Goal: Complete application form

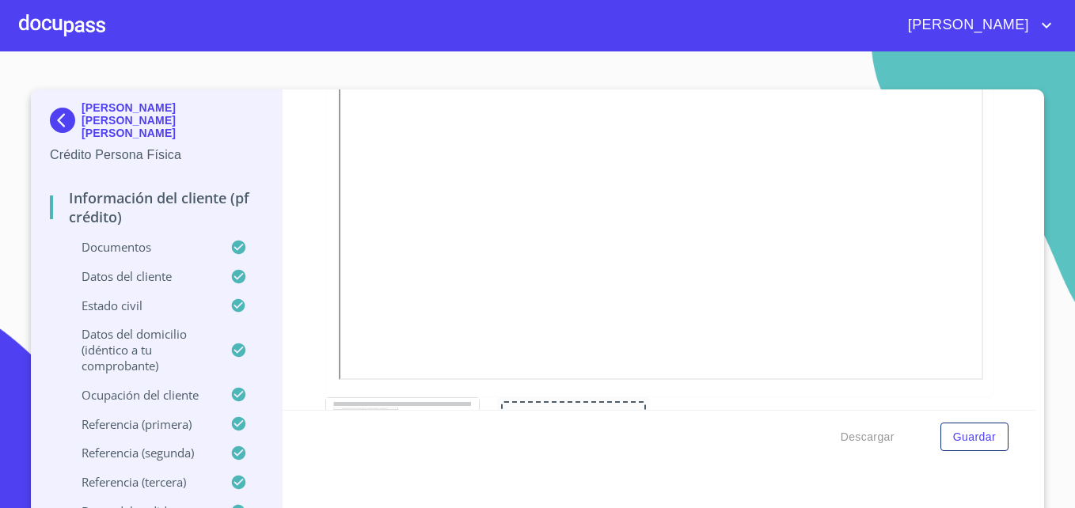
scroll to position [62, 0]
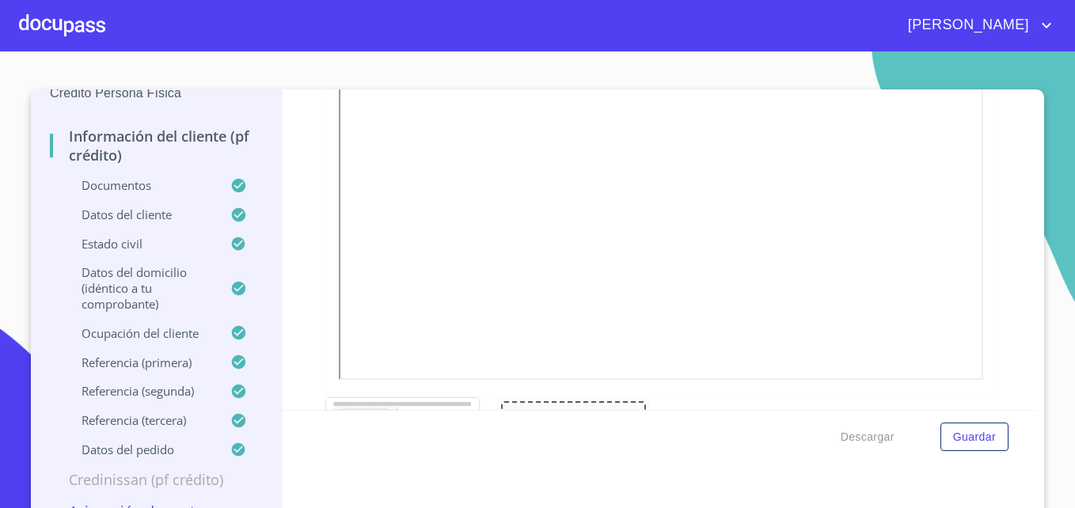
click at [175, 502] on p "Asignación de Ventas" at bounding box center [156, 511] width 213 height 19
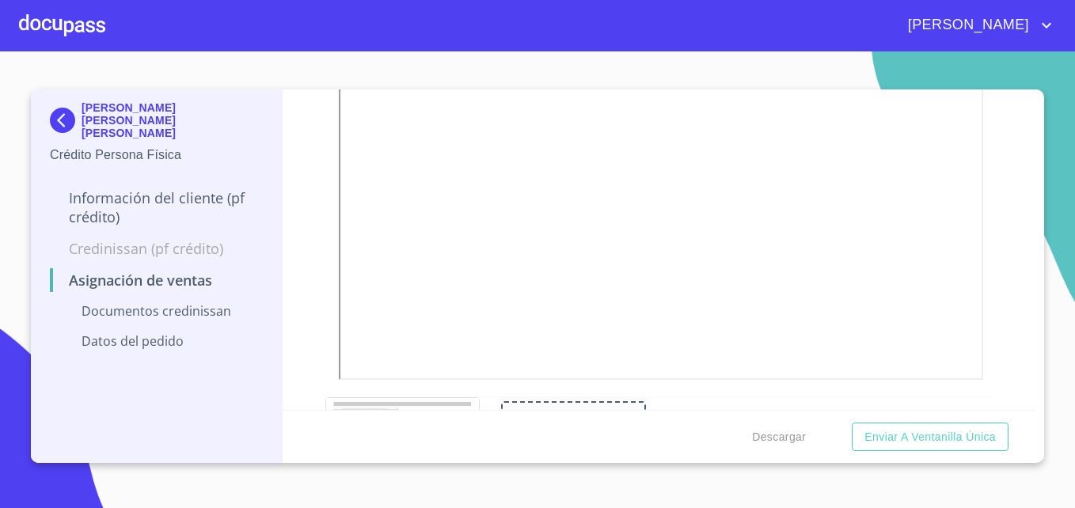
scroll to position [0, 0]
click at [193, 302] on p "Documentos CrediNissan" at bounding box center [156, 310] width 213 height 17
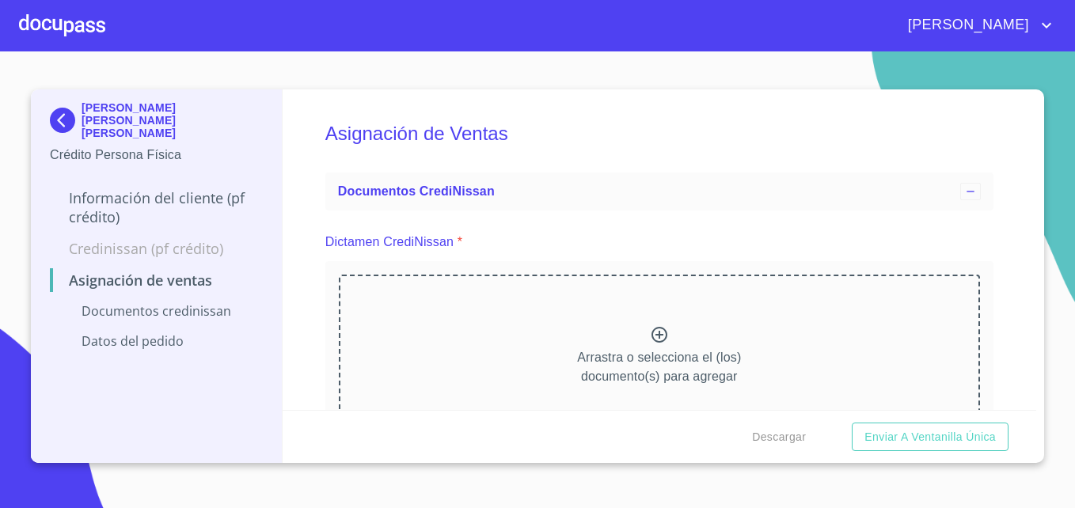
click at [78, 31] on div at bounding box center [62, 25] width 86 height 51
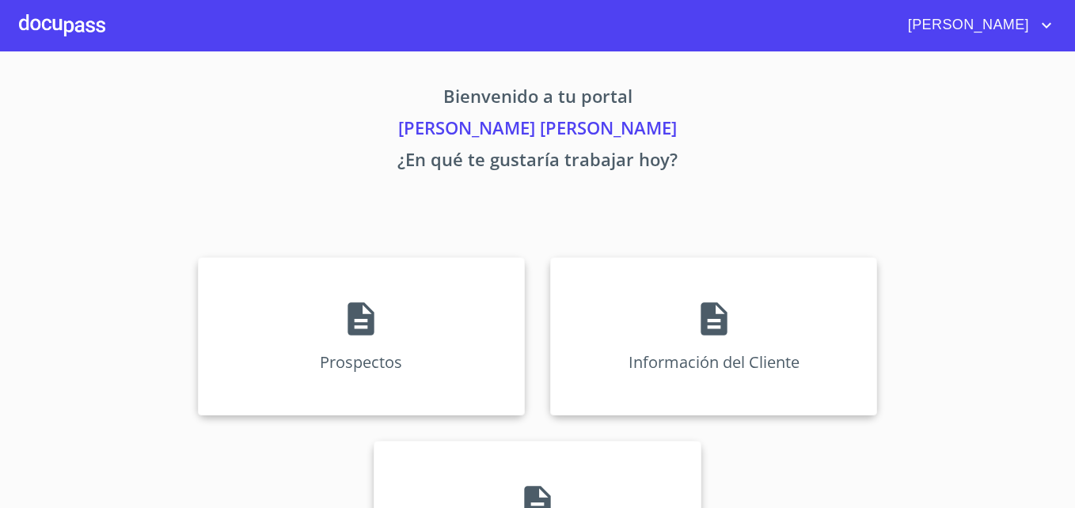
scroll to position [104, 0]
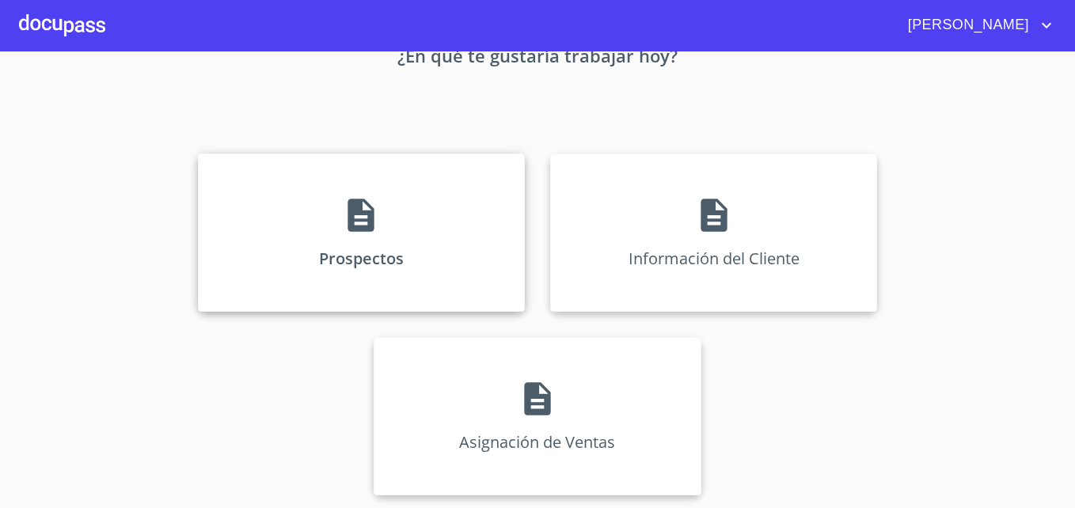
click at [353, 226] on icon at bounding box center [361, 215] width 26 height 33
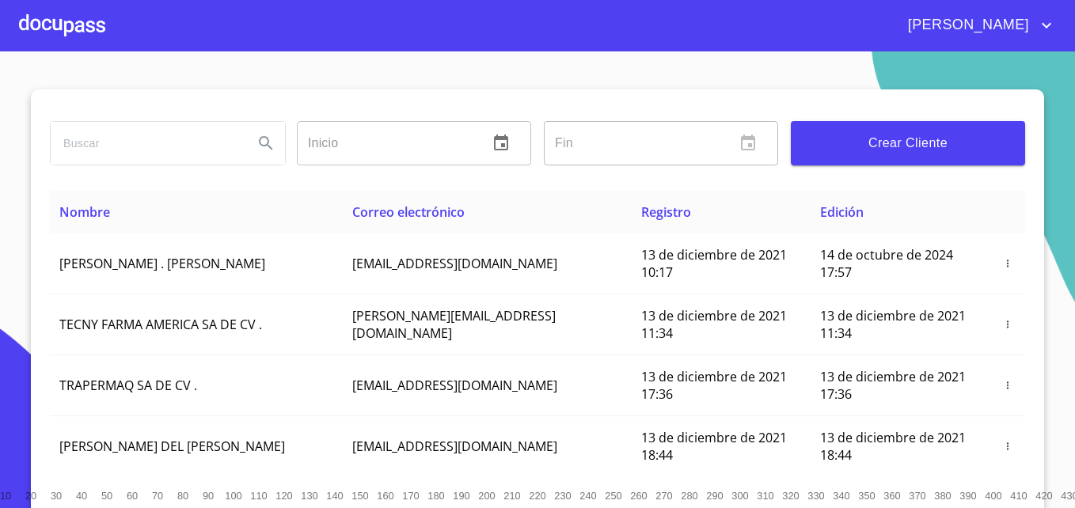
click at [916, 149] on span "Crear Cliente" at bounding box center [907, 143] width 209 height 22
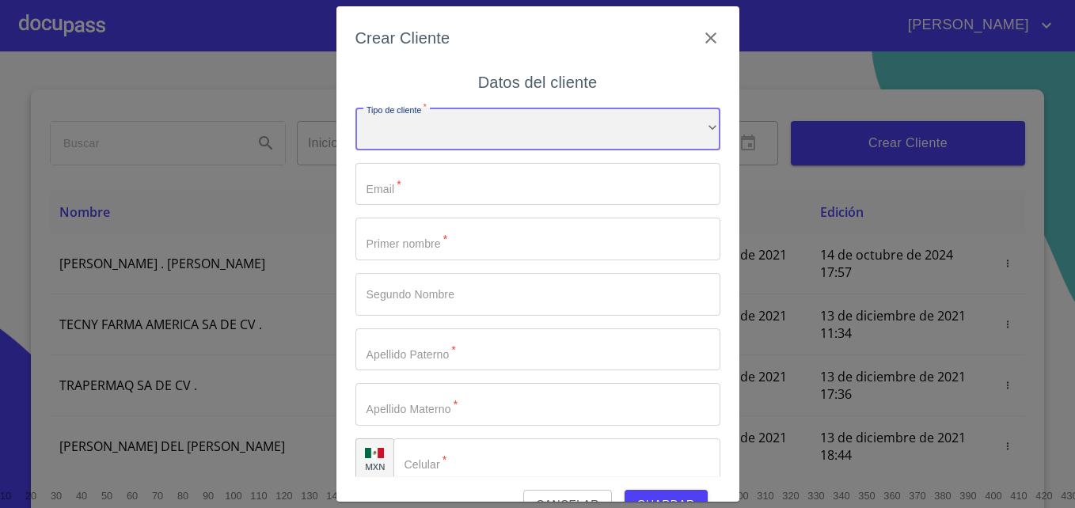
click at [530, 135] on div "​" at bounding box center [537, 129] width 365 height 43
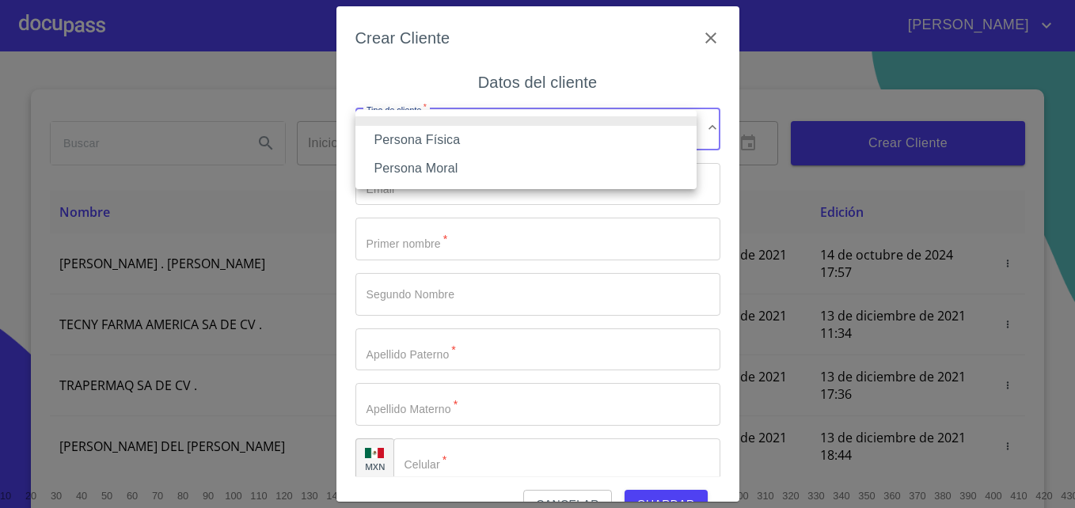
click at [447, 139] on li "Persona Física" at bounding box center [525, 140] width 341 height 28
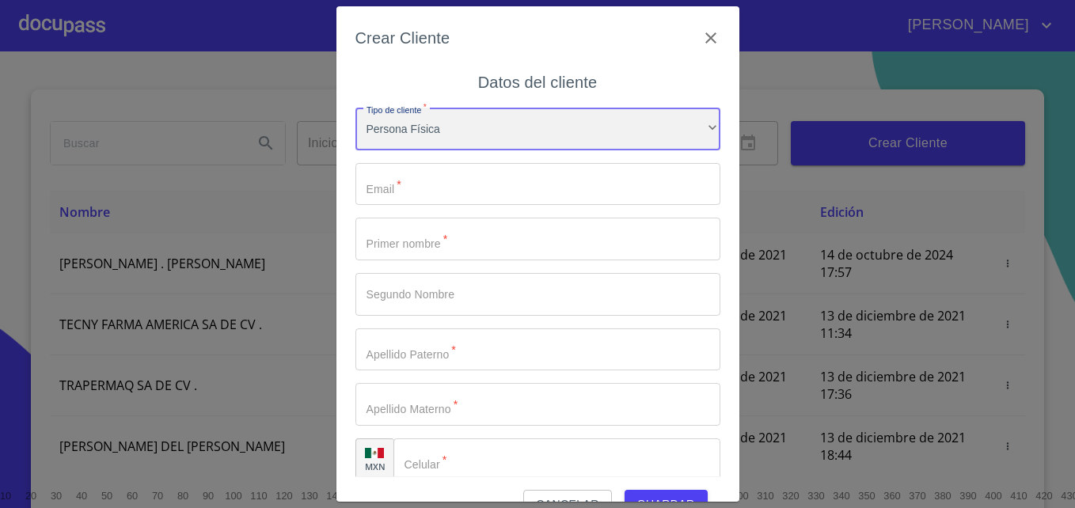
scroll to position [17, 0]
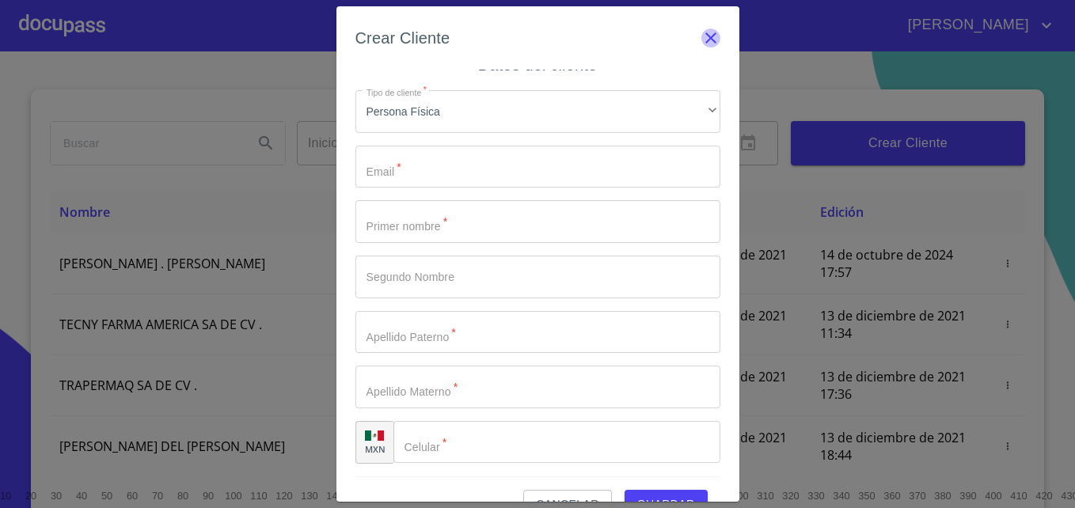
click at [705, 40] on icon "button" at bounding box center [710, 37] width 11 height 11
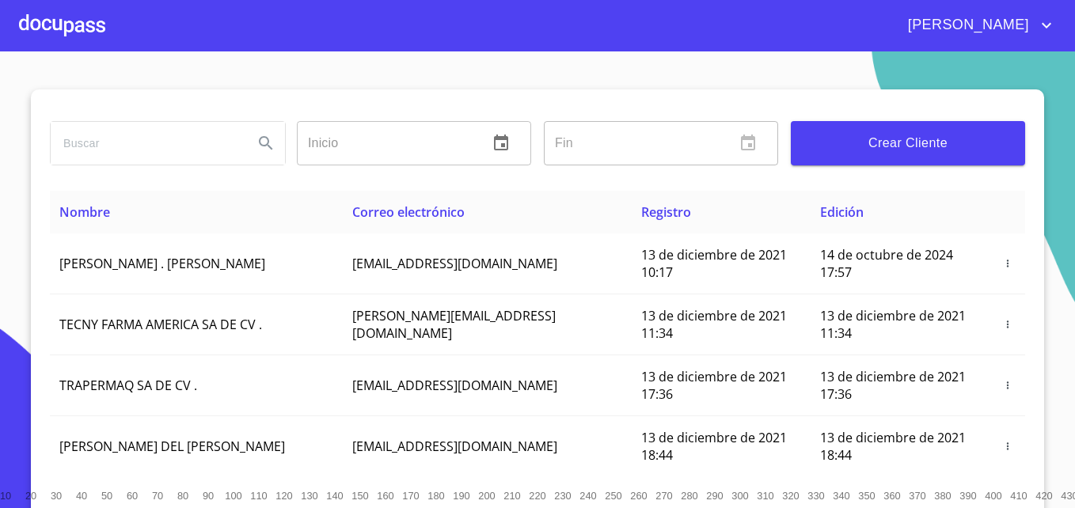
click at [64, 19] on div at bounding box center [62, 25] width 86 height 51
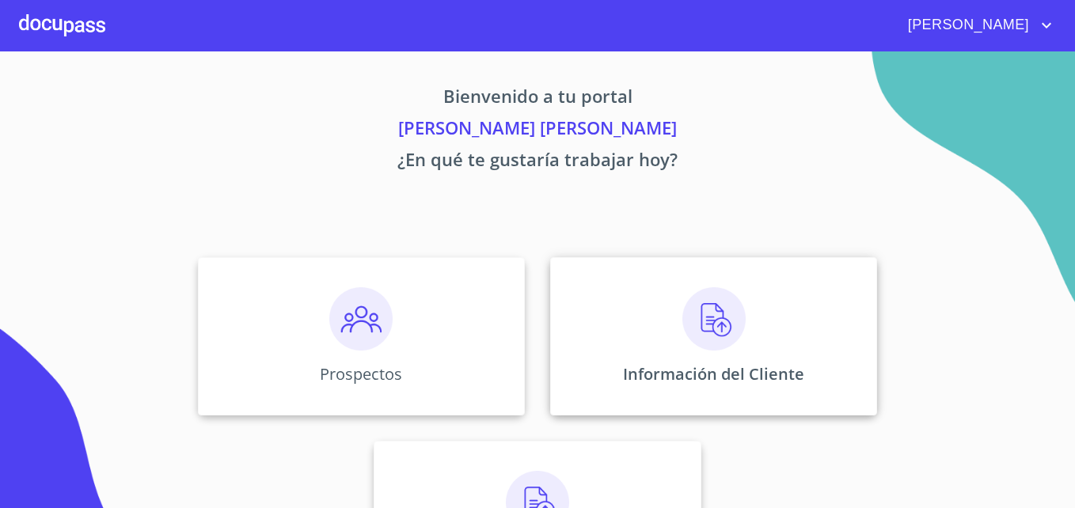
scroll to position [104, 0]
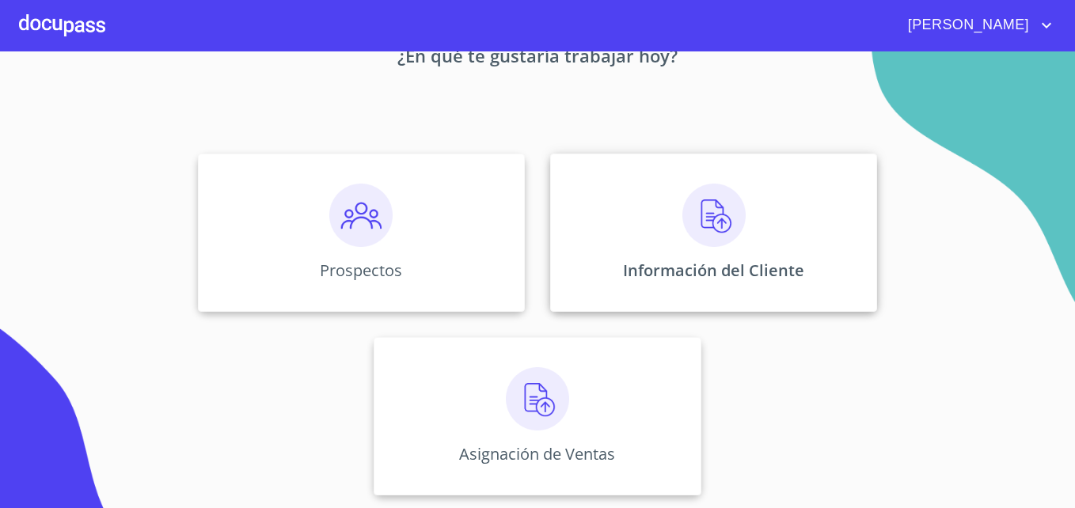
click at [699, 222] on img at bounding box center [713, 215] width 63 height 63
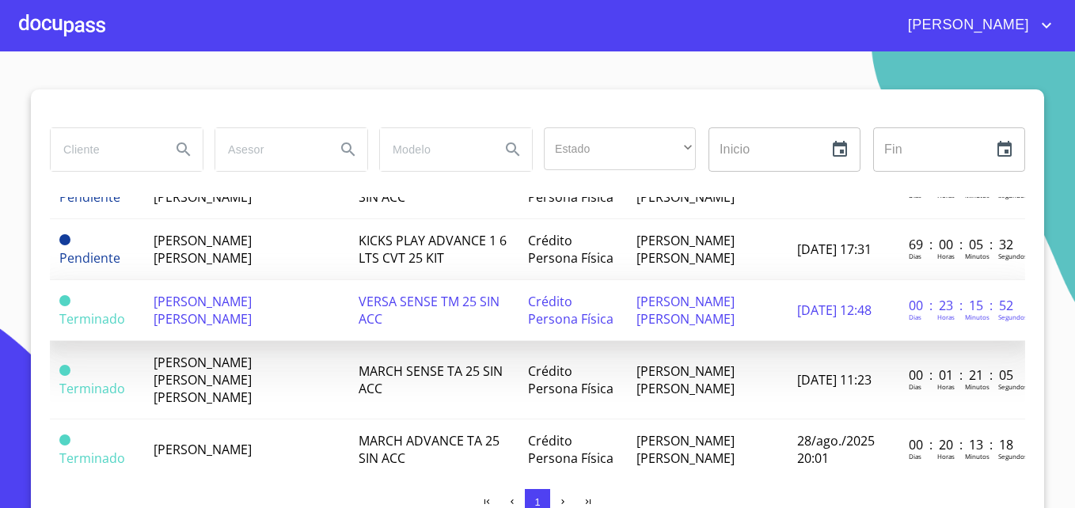
scroll to position [82, 0]
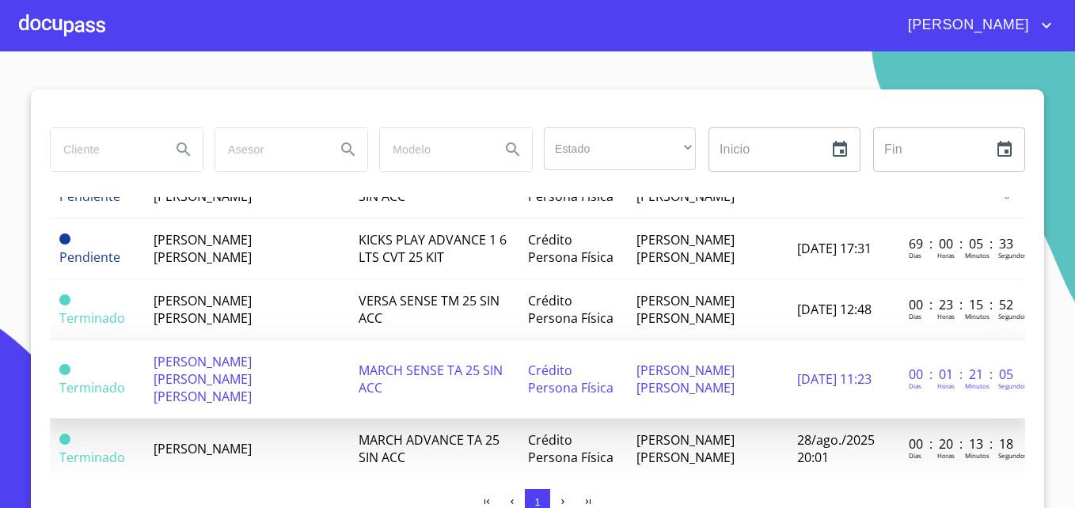
click at [371, 370] on td "MARCH SENSE TA 25 SIN ACC" at bounding box center [433, 379] width 169 height 78
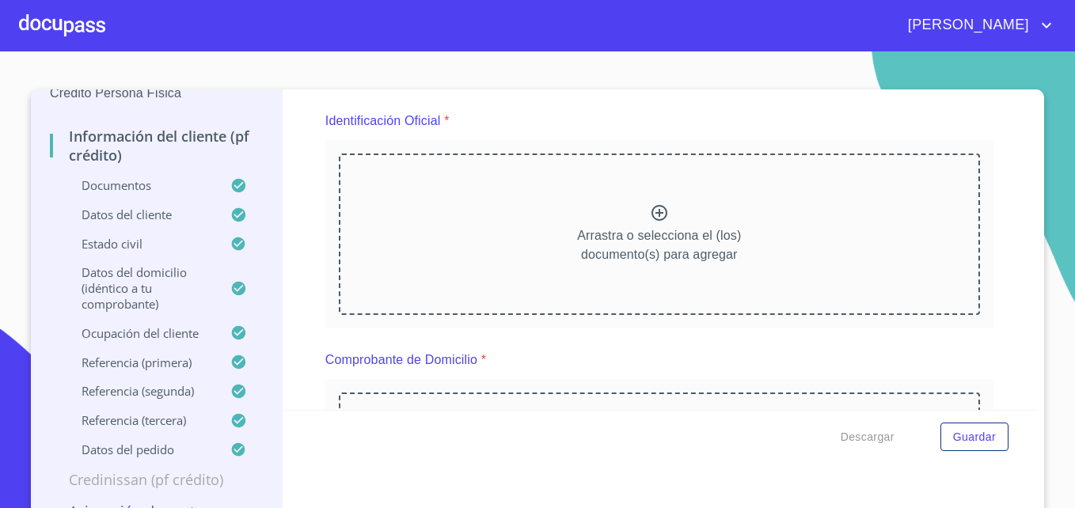
scroll to position [177, 0]
click at [52, 24] on div at bounding box center [62, 25] width 86 height 51
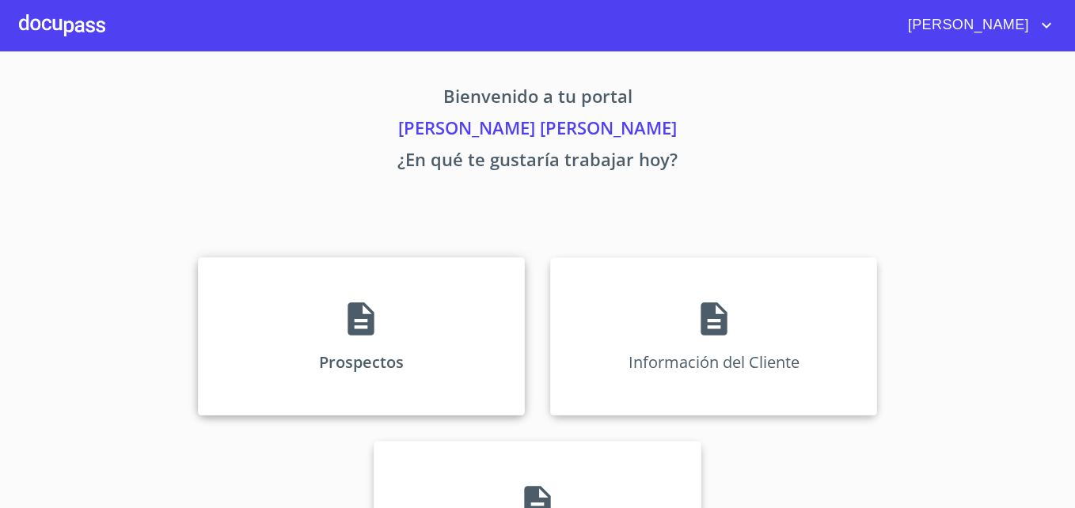
click at [341, 332] on icon at bounding box center [361, 319] width 40 height 40
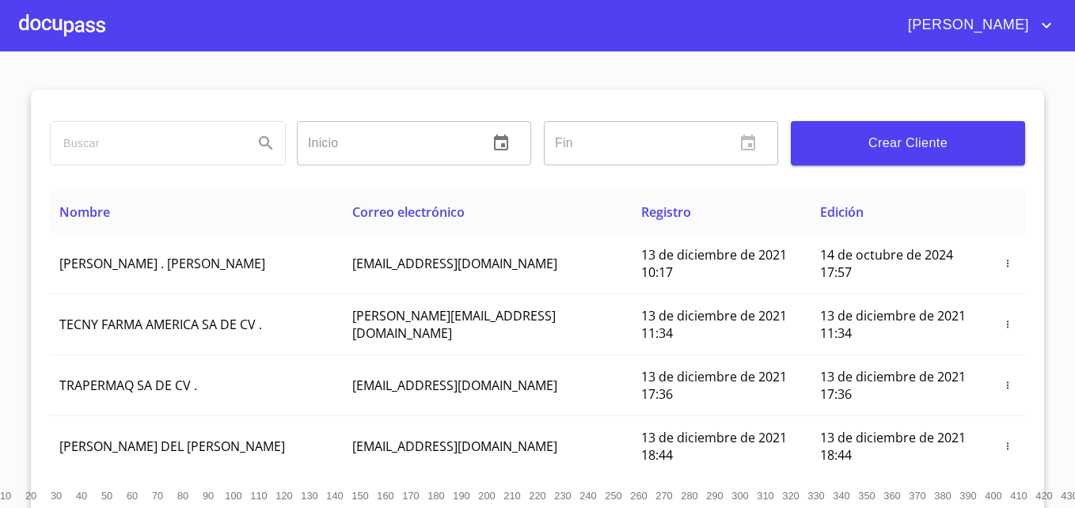
click at [139, 135] on input "search" at bounding box center [146, 143] width 190 height 43
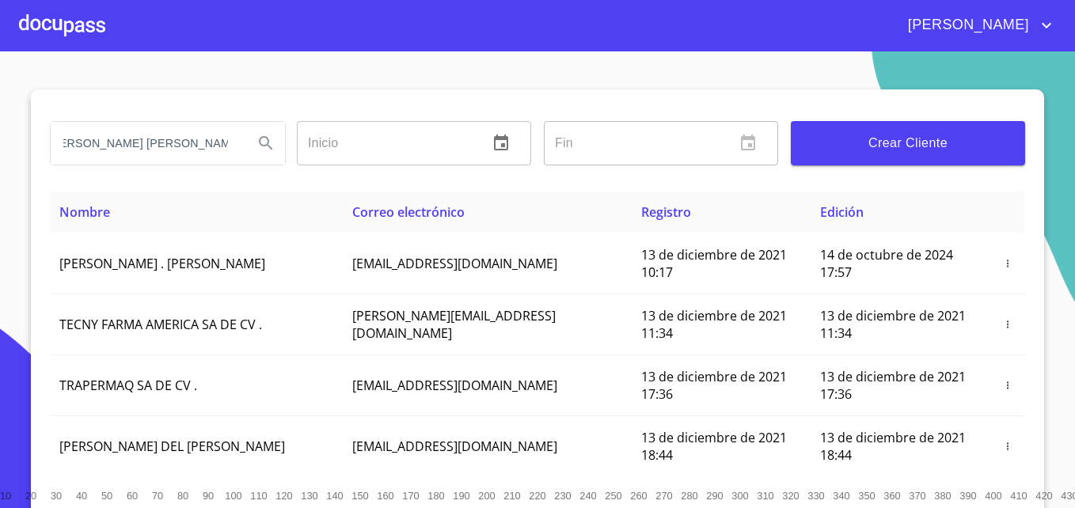
scroll to position [0, 21]
type input "[PERSON_NAME] [PERSON_NAME]"
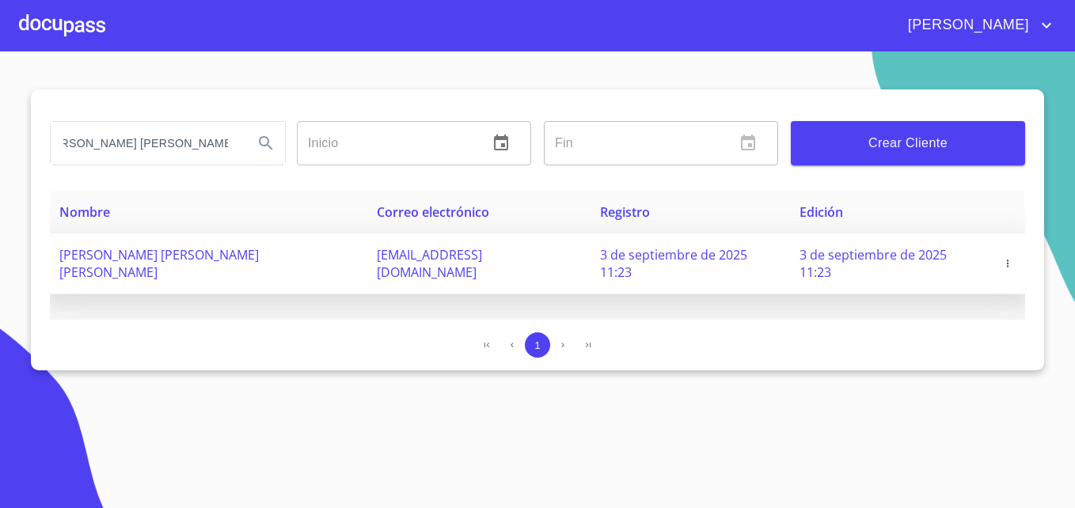
click at [330, 264] on td "[PERSON_NAME] [PERSON_NAME] [PERSON_NAME]" at bounding box center [208, 263] width 317 height 61
click at [1007, 258] on icon "button" at bounding box center [1007, 263] width 11 height 11
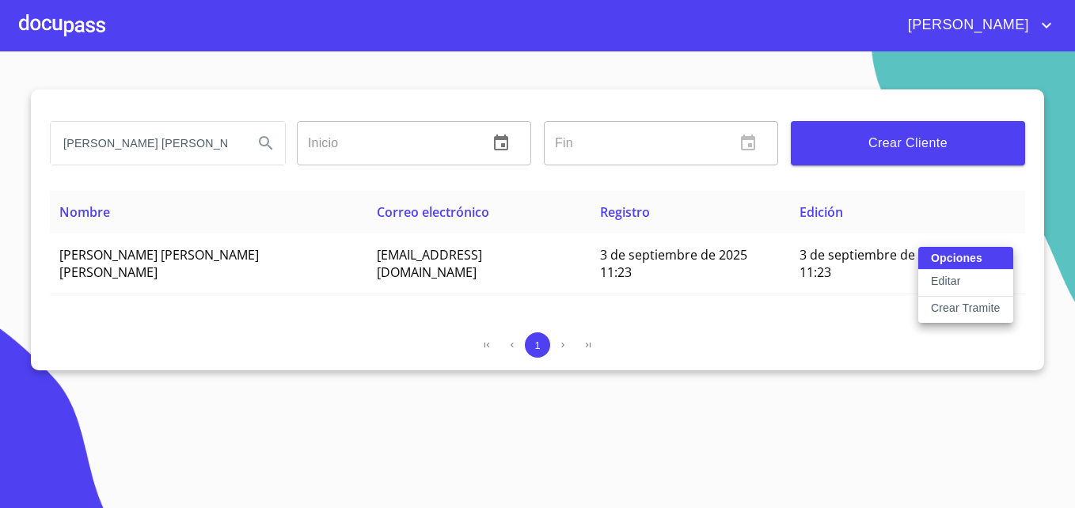
click at [959, 311] on p "Crear Tramite" at bounding box center [966, 308] width 70 height 16
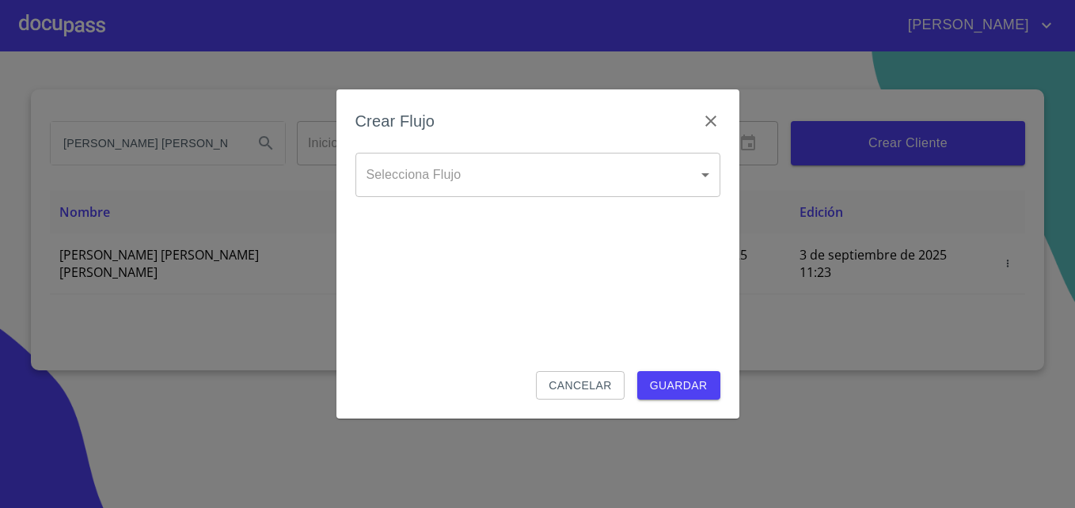
click at [704, 180] on body "[PERSON_NAME] [PERSON_NAME] Inicio ​ Fin ​ Crear Cliente Nombre Correo electrón…" at bounding box center [537, 254] width 1075 height 508
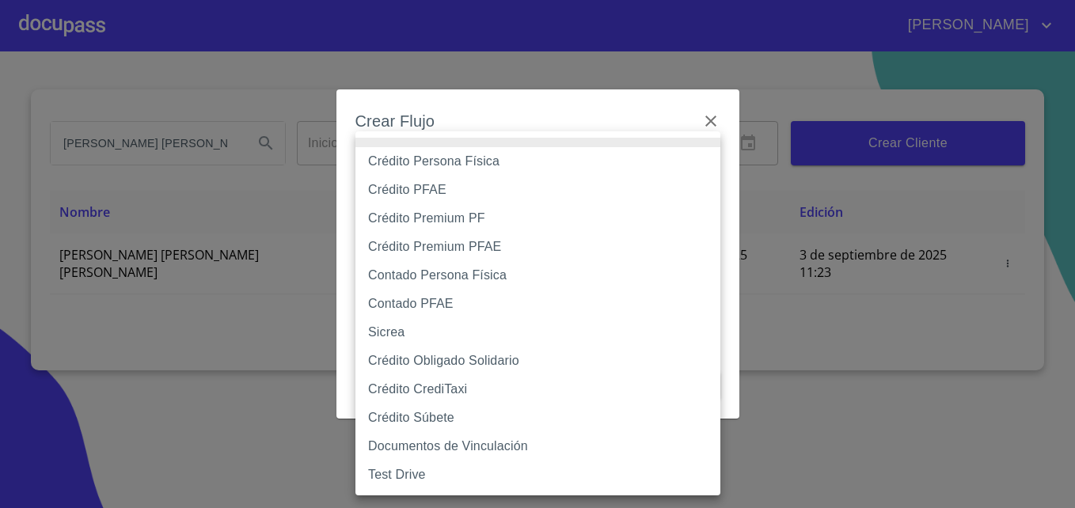
click at [417, 310] on li "Contado PFAE" at bounding box center [537, 304] width 365 height 28
type input "61b132db9b8c202ad59e0ea1"
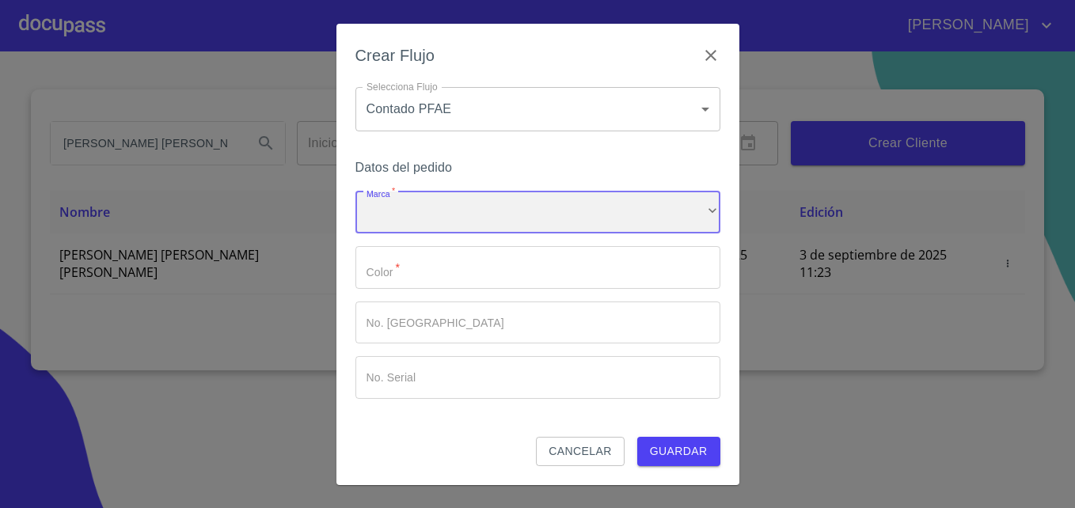
click at [487, 219] on div "​" at bounding box center [537, 213] width 365 height 43
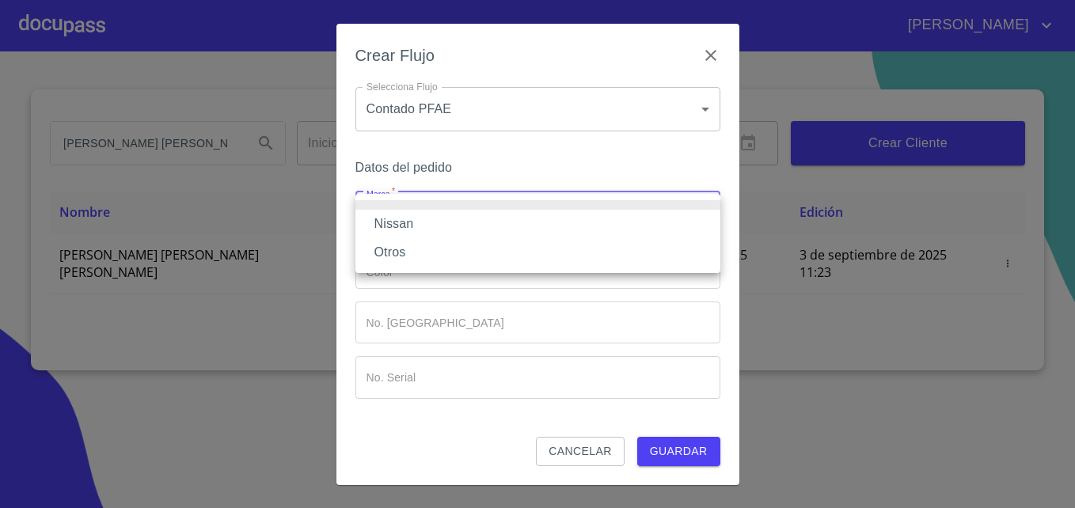
click at [427, 228] on li "Nissan" at bounding box center [537, 224] width 365 height 28
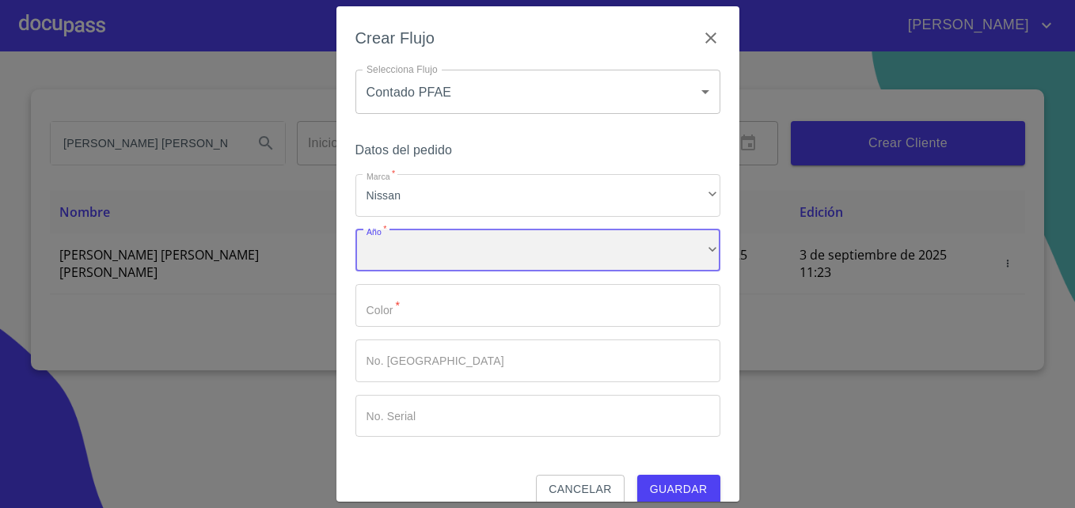
click at [403, 252] on div "​" at bounding box center [537, 251] width 365 height 43
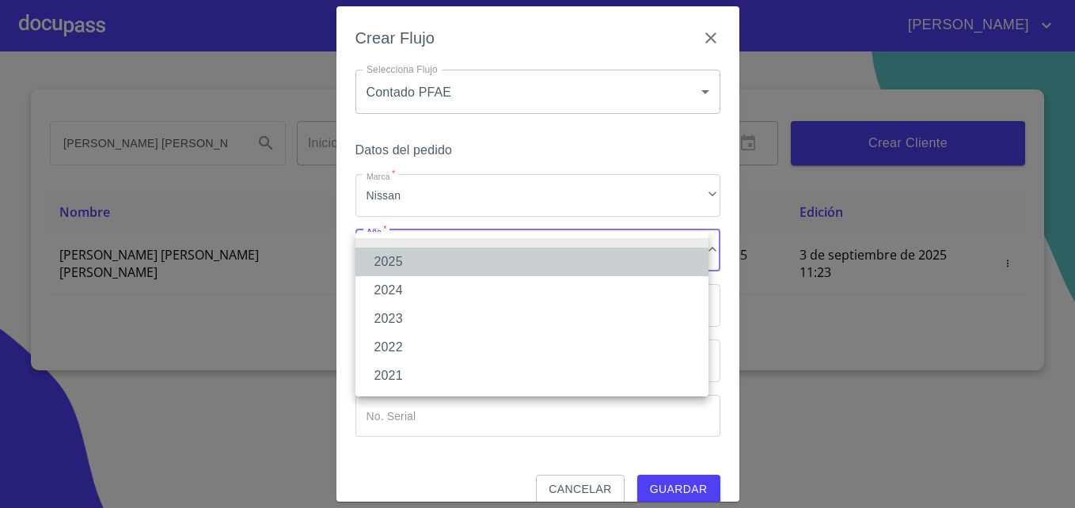
click at [387, 257] on li "2025" at bounding box center [531, 262] width 353 height 28
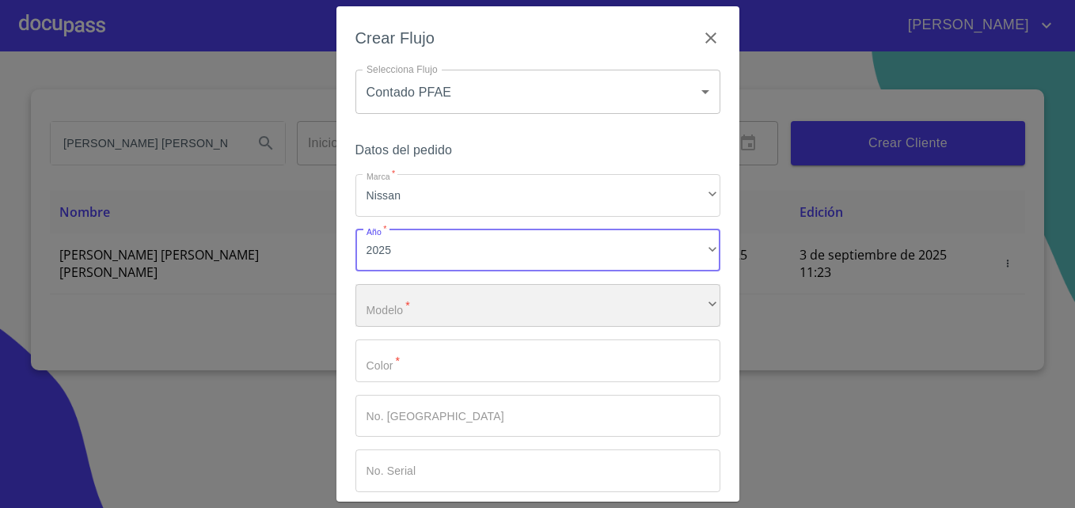
click at [424, 312] on div "​" at bounding box center [537, 305] width 365 height 43
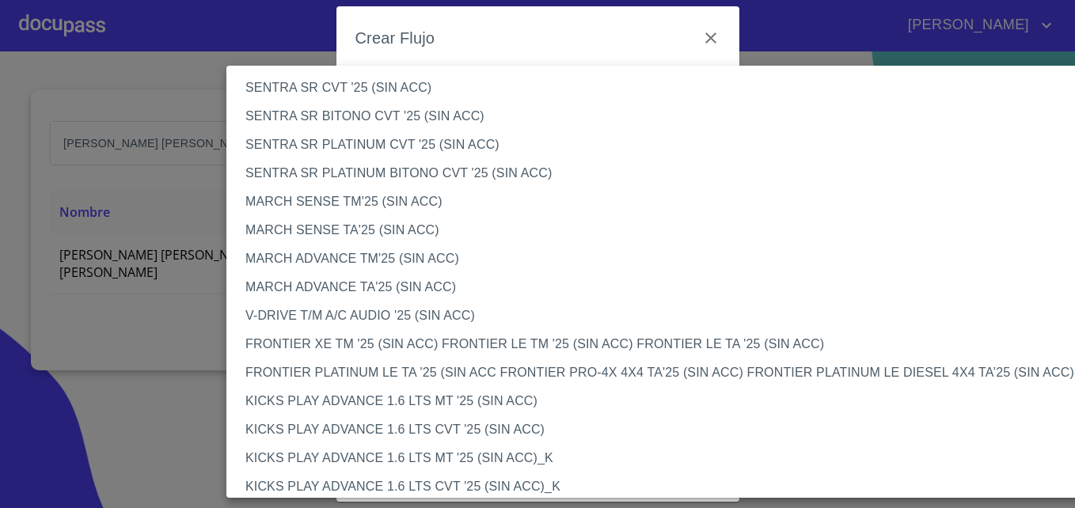
scroll to position [1037, 0]
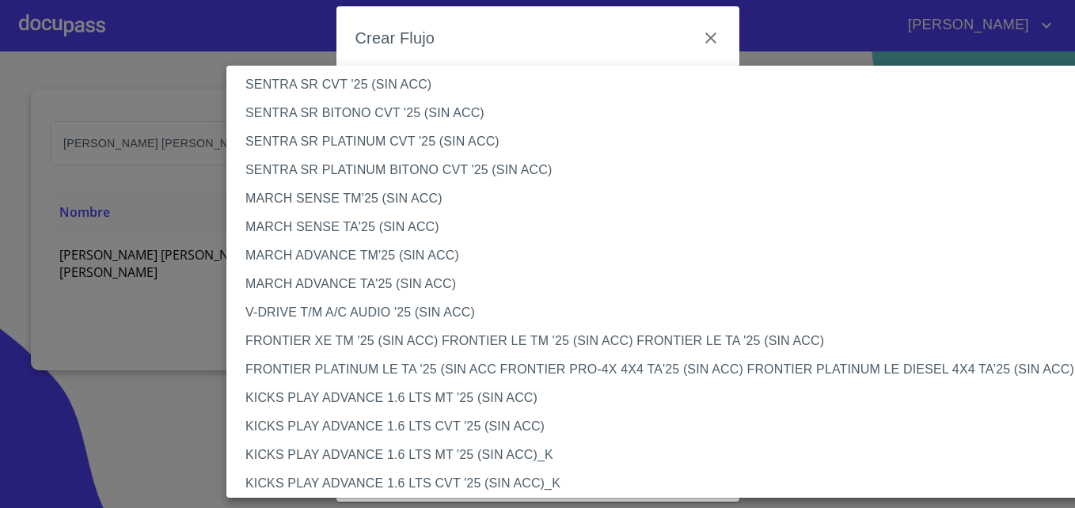
click at [372, 287] on li "MARCH ADVANCE TA'25 (SIN ACC)" at bounding box center [668, 284] width 884 height 28
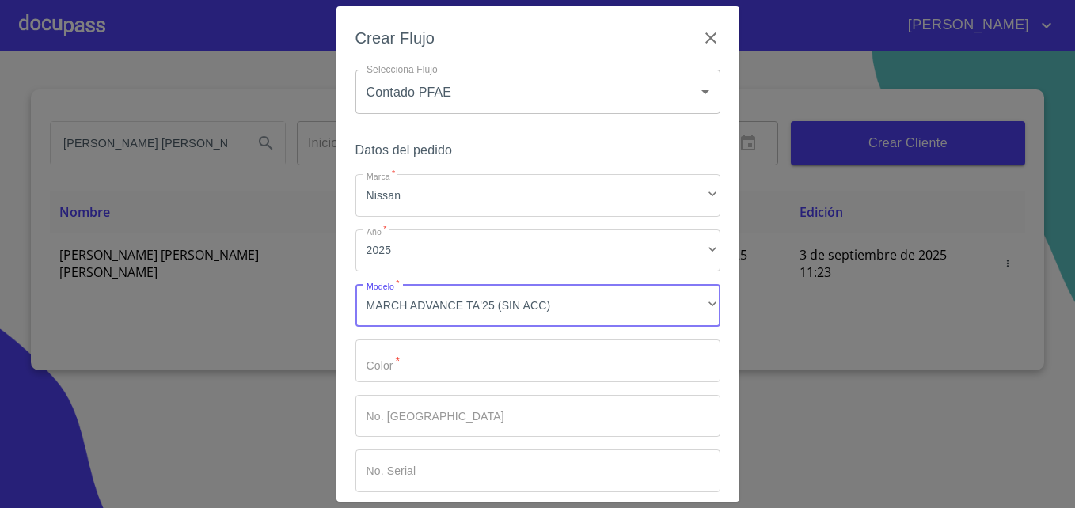
click at [453, 373] on input "Marca   *" at bounding box center [537, 361] width 365 height 43
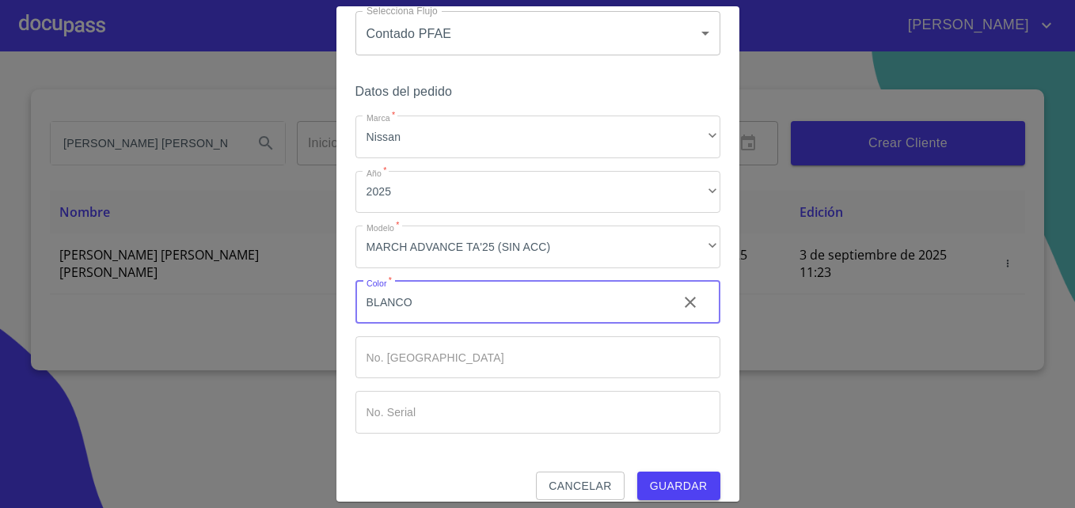
scroll to position [59, 0]
type input "BLANCO"
click at [484, 363] on input "Marca   *" at bounding box center [537, 357] width 365 height 43
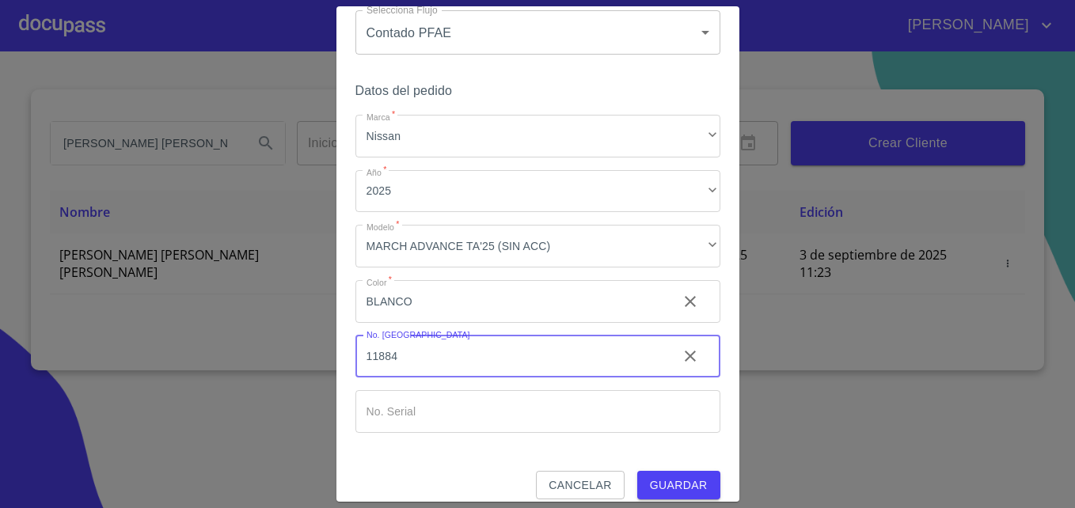
type input "11884"
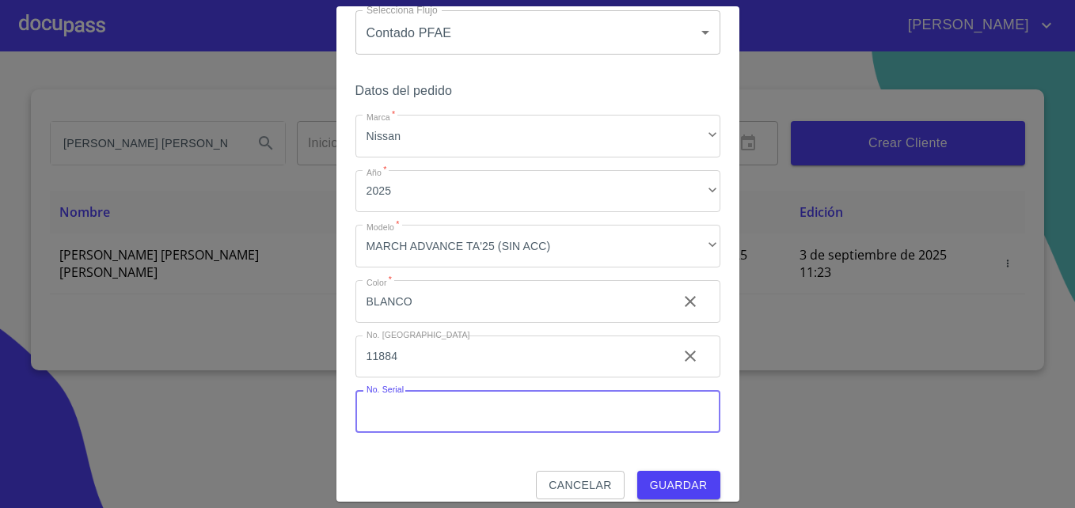
click at [441, 403] on input "Marca   *" at bounding box center [537, 411] width 365 height 43
type input "[US_VEHICLE_IDENTIFICATION_NUMBER]"
click at [661, 487] on span "Guardar" at bounding box center [679, 486] width 58 height 20
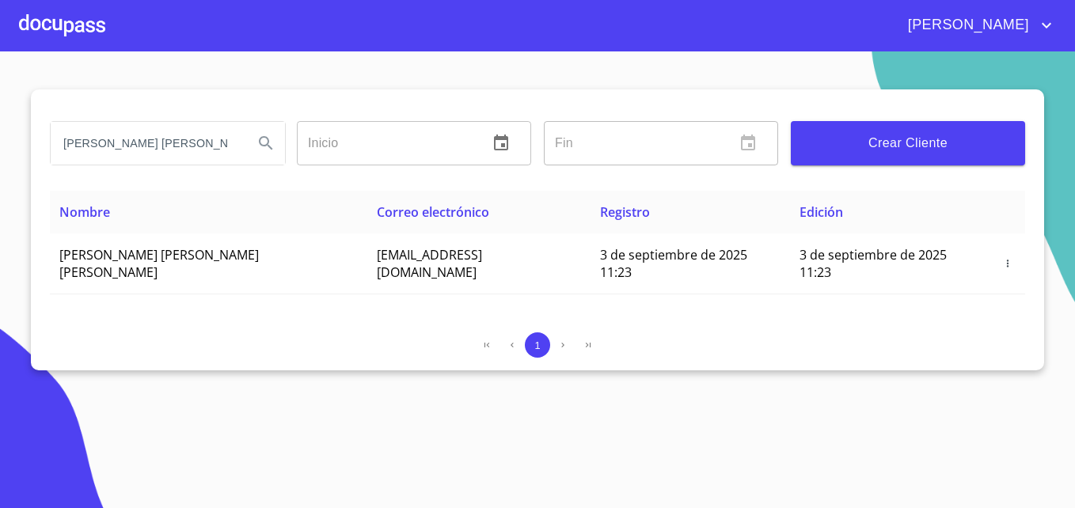
click at [77, 20] on div at bounding box center [62, 25] width 86 height 51
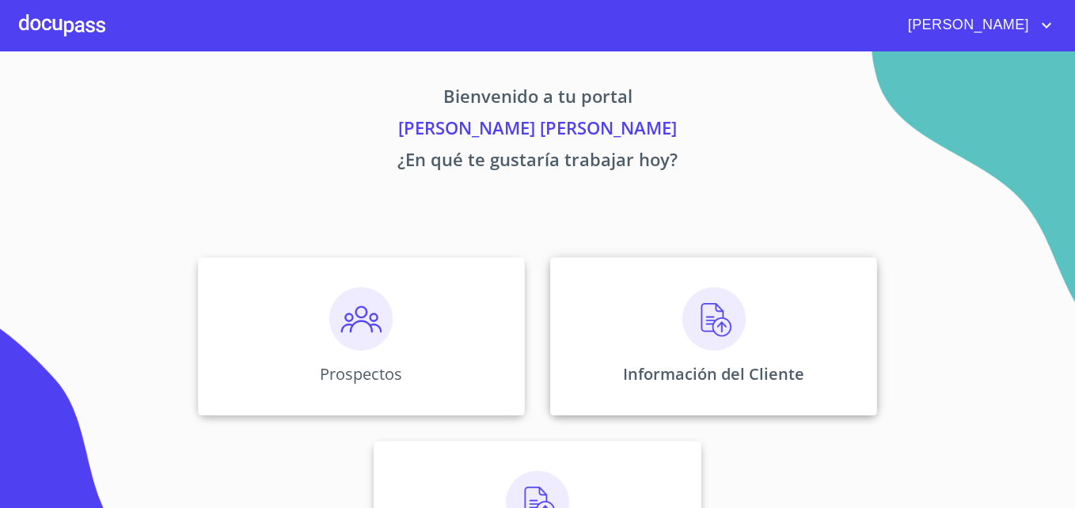
click at [707, 340] on img at bounding box center [713, 318] width 63 height 63
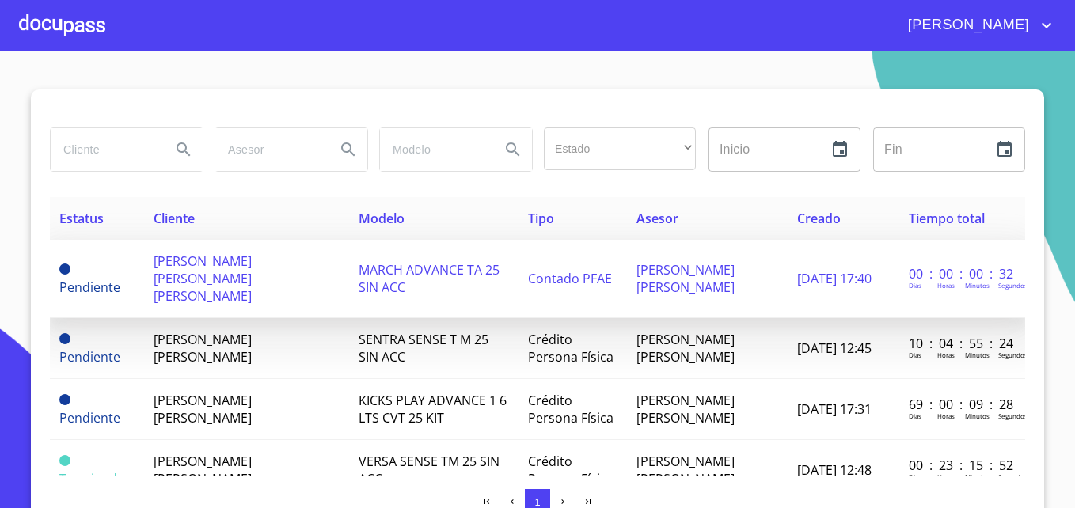
click at [518, 255] on td "Contado PFAE" at bounding box center [572, 279] width 108 height 78
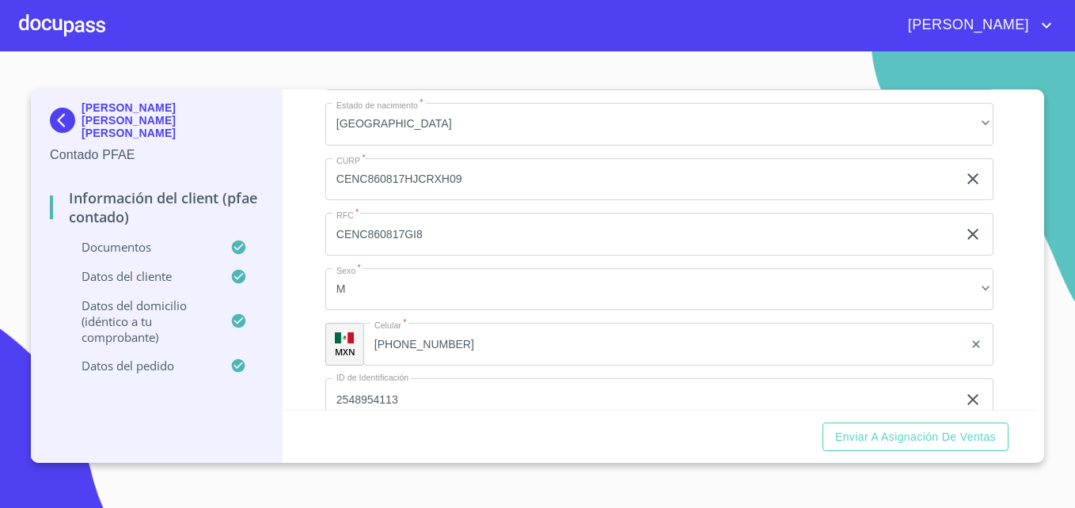
scroll to position [3294, 0]
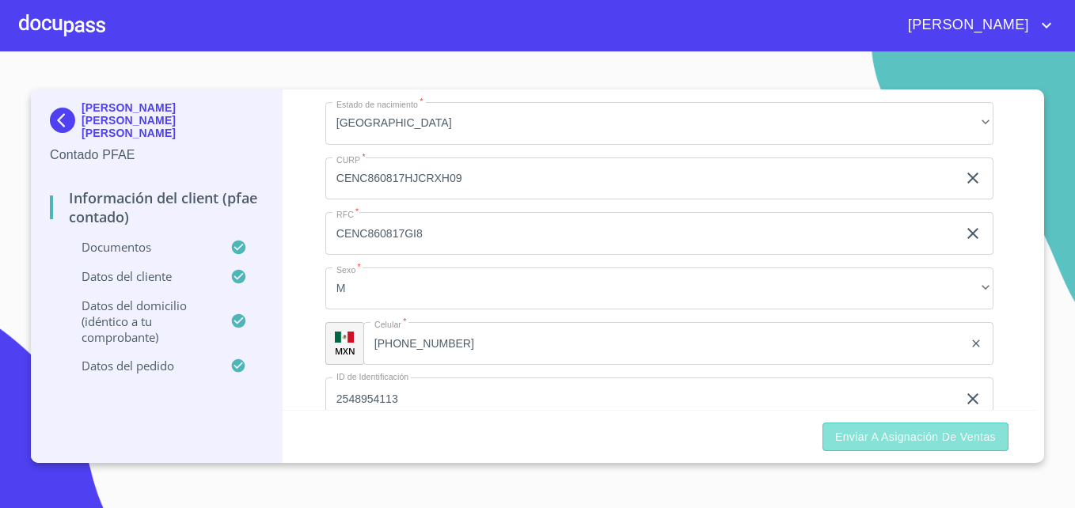
click at [905, 439] on span "Enviar a Asignación de Ventas" at bounding box center [915, 437] width 161 height 20
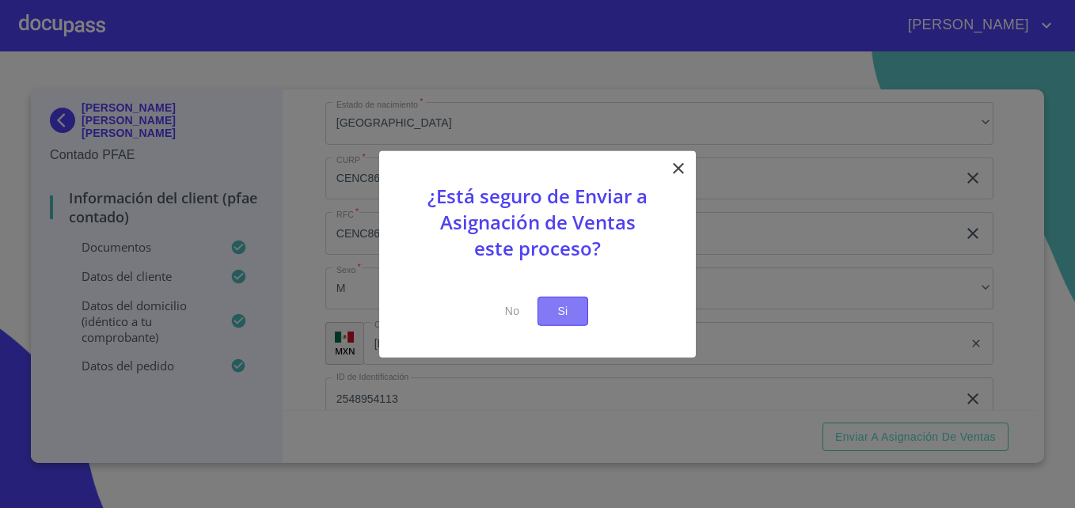
click at [566, 312] on span "Si" at bounding box center [562, 312] width 25 height 20
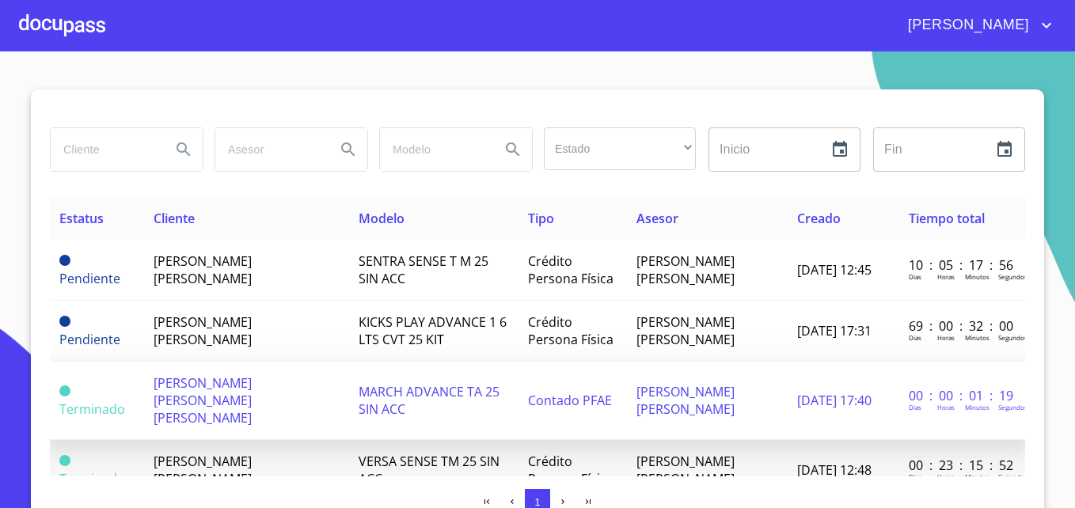
click at [536, 392] on span "Contado PFAE" at bounding box center [570, 400] width 84 height 17
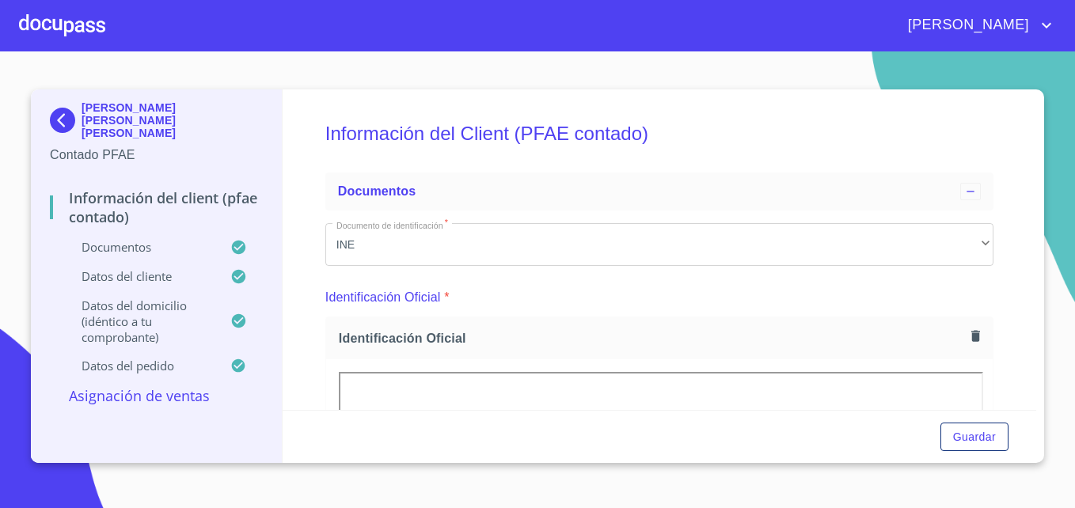
click at [160, 386] on p "Asignación de Ventas" at bounding box center [156, 395] width 213 height 19
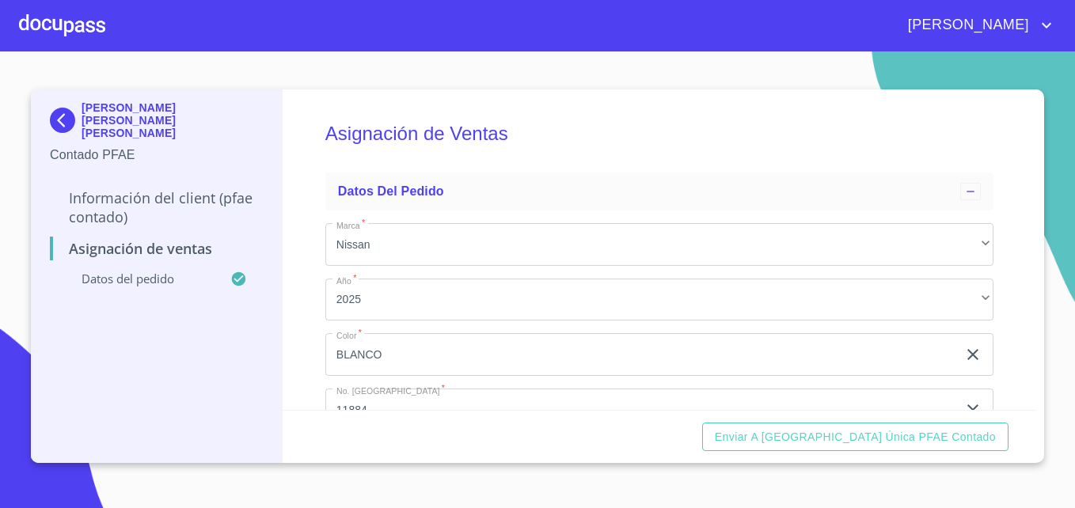
scroll to position [107, 0]
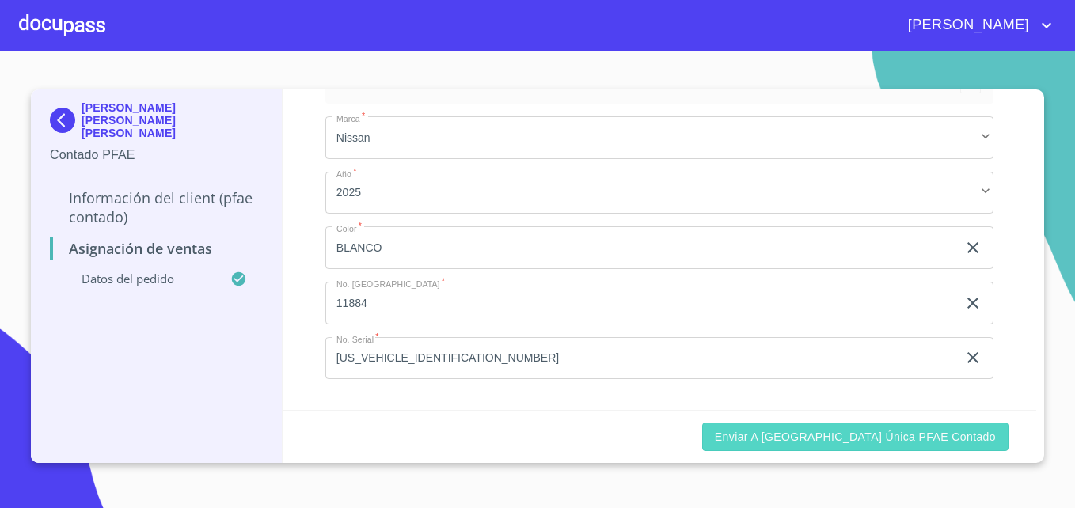
click at [843, 432] on span "Enviar a [GEOGRAPHIC_DATA] única PFAE contado" at bounding box center [855, 437] width 281 height 20
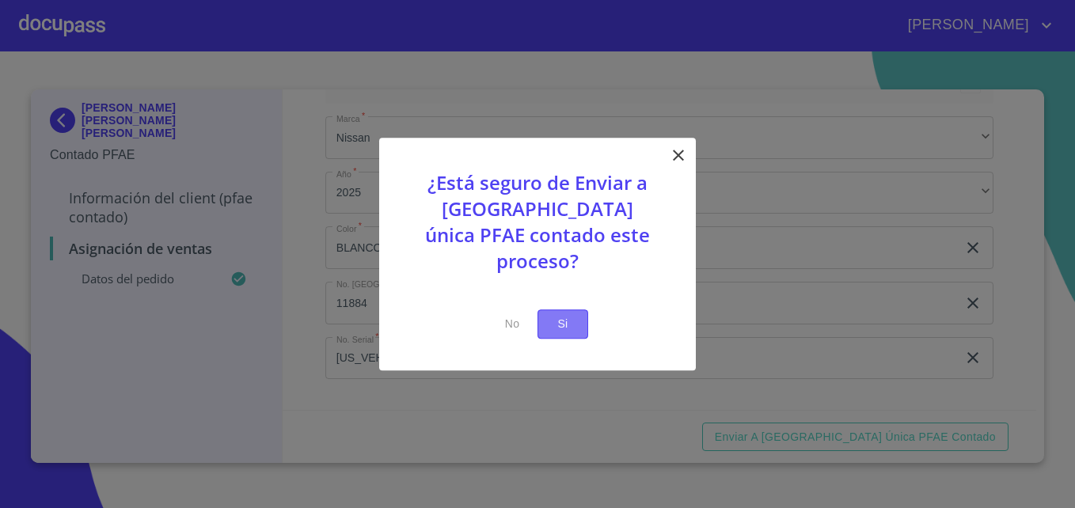
click at [576, 313] on button "Si" at bounding box center [562, 323] width 51 height 29
